Goal: Task Accomplishment & Management: Use online tool/utility

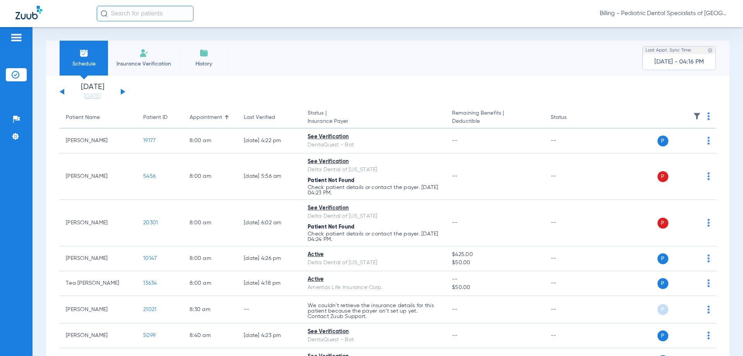
click at [666, 14] on span "Billing - Pediatric Dental Specialists of [GEOGRAPHIC_DATA]" at bounding box center [664, 14] width 128 height 8
click at [683, 26] on span "Account Selection" at bounding box center [698, 27] width 43 height 5
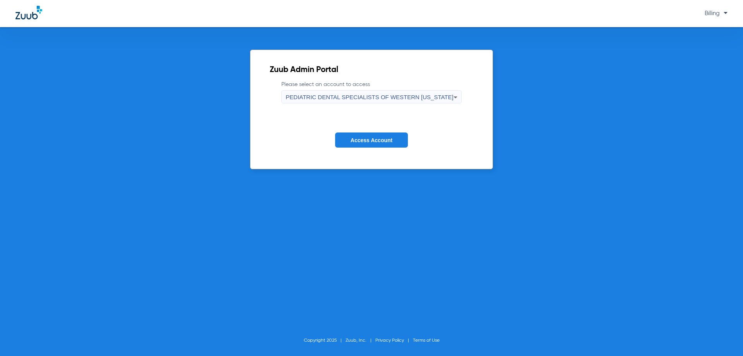
click at [337, 96] on span "PEDIATRIC DENTAL SPECIALISTS OF WESTERN [US_STATE]" at bounding box center [370, 97] width 168 height 7
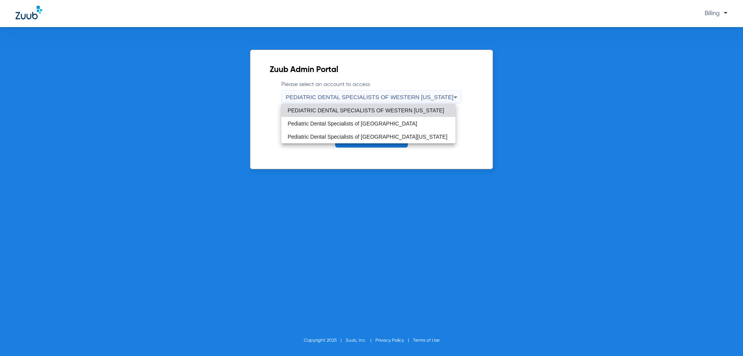
click at [356, 124] on span "Pediatric Dental Specialists of [GEOGRAPHIC_DATA]" at bounding box center [352, 123] width 130 height 5
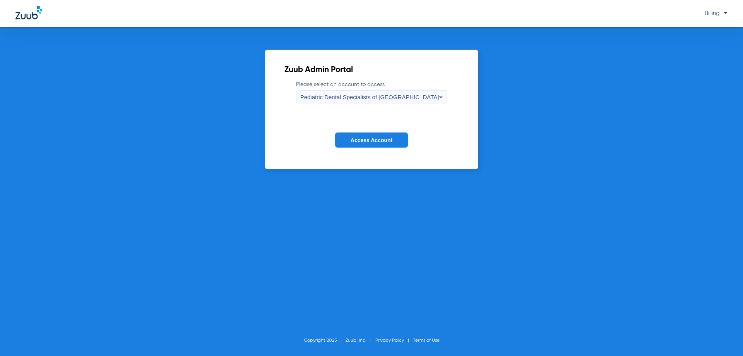
click at [360, 133] on button "Access Account" at bounding box center [371, 139] width 73 height 15
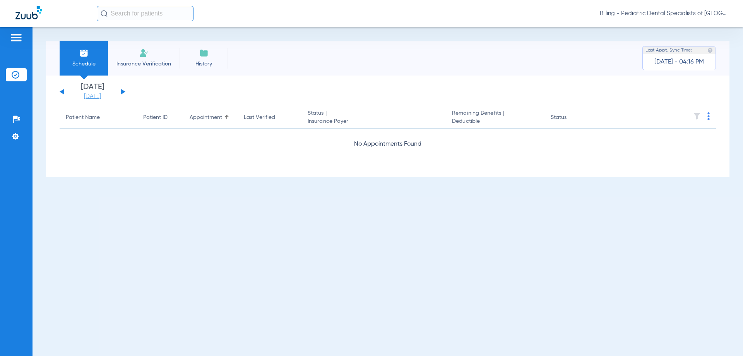
click at [94, 97] on link "[DATE]" at bounding box center [92, 96] width 46 height 8
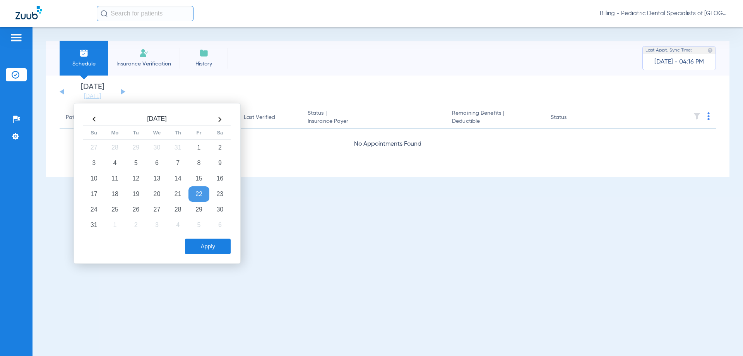
click at [217, 120] on th at bounding box center [219, 119] width 21 height 12
click at [94, 116] on th at bounding box center [94, 119] width 21 height 12
click at [153, 163] on td "10" at bounding box center [156, 162] width 21 height 15
click at [198, 246] on button "Apply" at bounding box center [208, 245] width 46 height 15
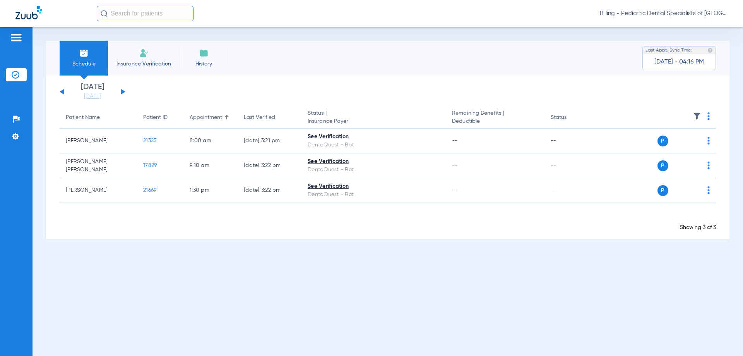
click at [123, 91] on button at bounding box center [123, 92] width 5 height 6
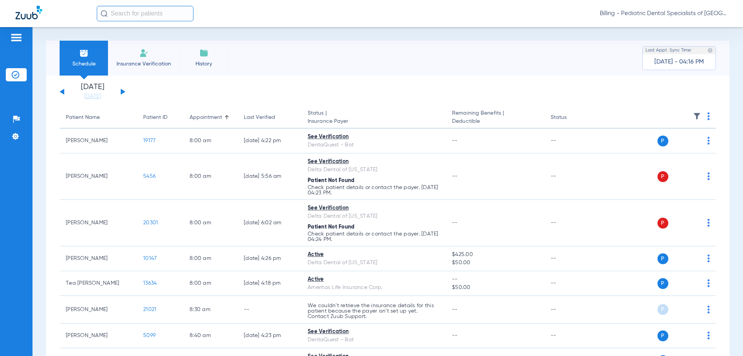
click at [124, 92] on div "[DATE] [DATE] [DATE] [DATE] [DATE] [DATE] [DATE] [DATE] [DATE] [DATE] [DATE] [D…" at bounding box center [93, 91] width 66 height 17
click at [123, 92] on button at bounding box center [123, 92] width 5 height 6
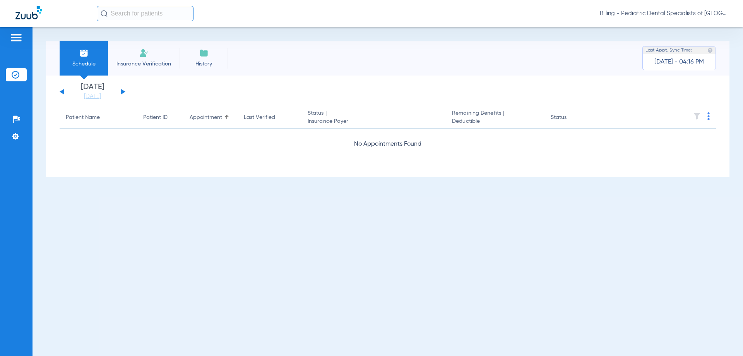
click at [688, 10] on span "Billing - Pediatric Dental Specialists of [GEOGRAPHIC_DATA]" at bounding box center [664, 14] width 128 height 8
click at [700, 26] on span "Account Selection" at bounding box center [698, 27] width 43 height 5
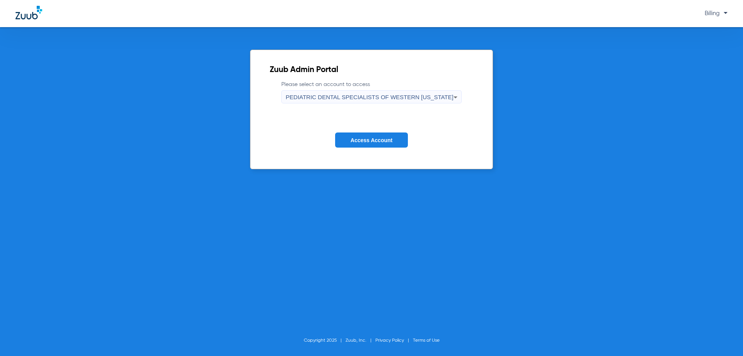
click at [417, 96] on span "PEDIATRIC DENTAL SPECIALISTS OF WESTERN [US_STATE]" at bounding box center [370, 97] width 168 height 7
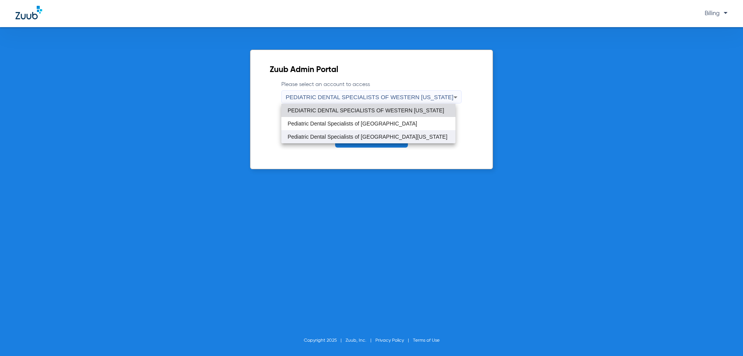
click at [363, 135] on span "Pediatric Dental Specialists of [GEOGRAPHIC_DATA][US_STATE]" at bounding box center [367, 136] width 160 height 5
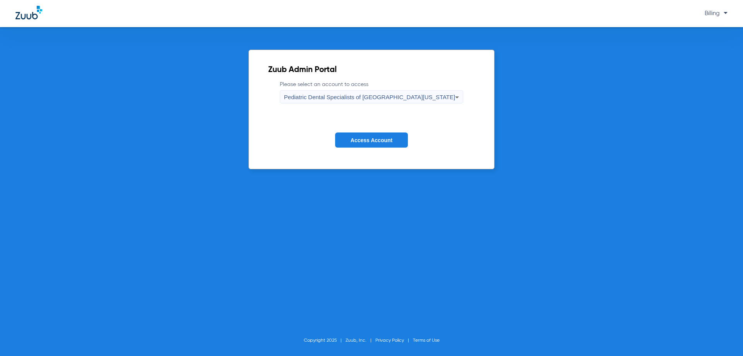
click at [364, 138] on span "Access Account" at bounding box center [372, 140] width 42 height 6
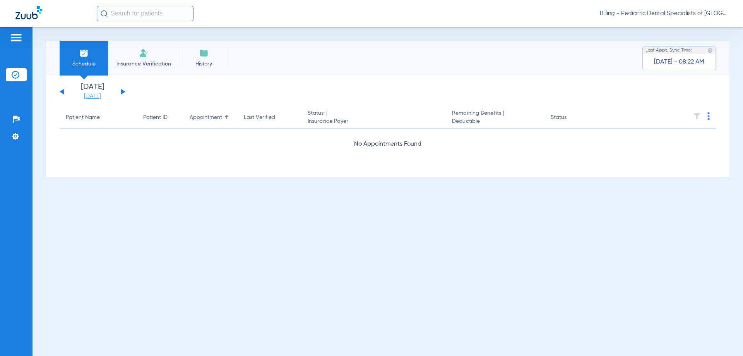
click at [92, 97] on link "[DATE]" at bounding box center [92, 96] width 46 height 8
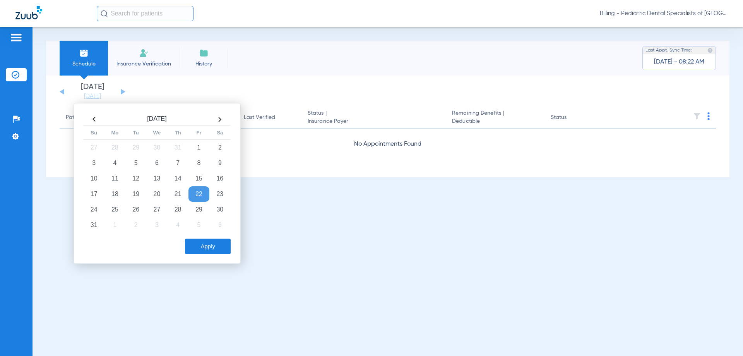
click at [223, 116] on th at bounding box center [219, 119] width 21 height 12
click at [115, 164] on td "8" at bounding box center [114, 162] width 21 height 15
click at [212, 246] on button "Apply" at bounding box center [208, 245] width 46 height 15
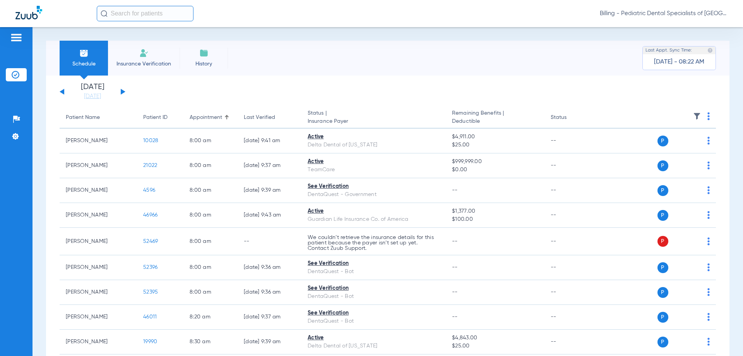
click at [121, 90] on button at bounding box center [123, 92] width 5 height 6
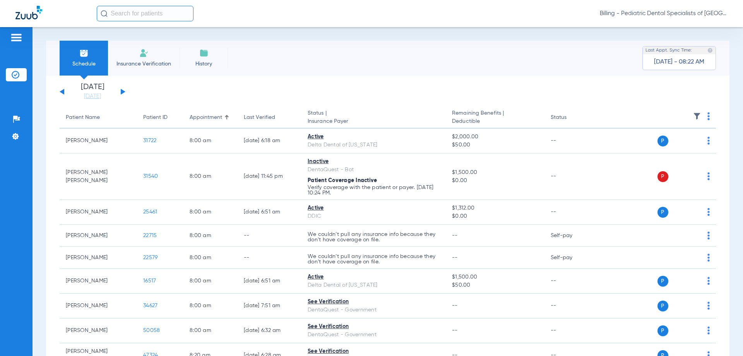
click at [121, 92] on button at bounding box center [123, 92] width 5 height 6
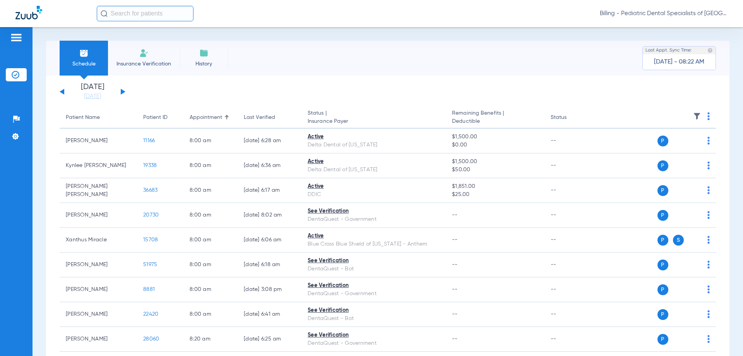
click at [707, 115] on img at bounding box center [708, 116] width 2 height 8
click at [675, 143] on button "Verify All" at bounding box center [673, 146] width 61 height 15
